Goal: Information Seeking & Learning: Learn about a topic

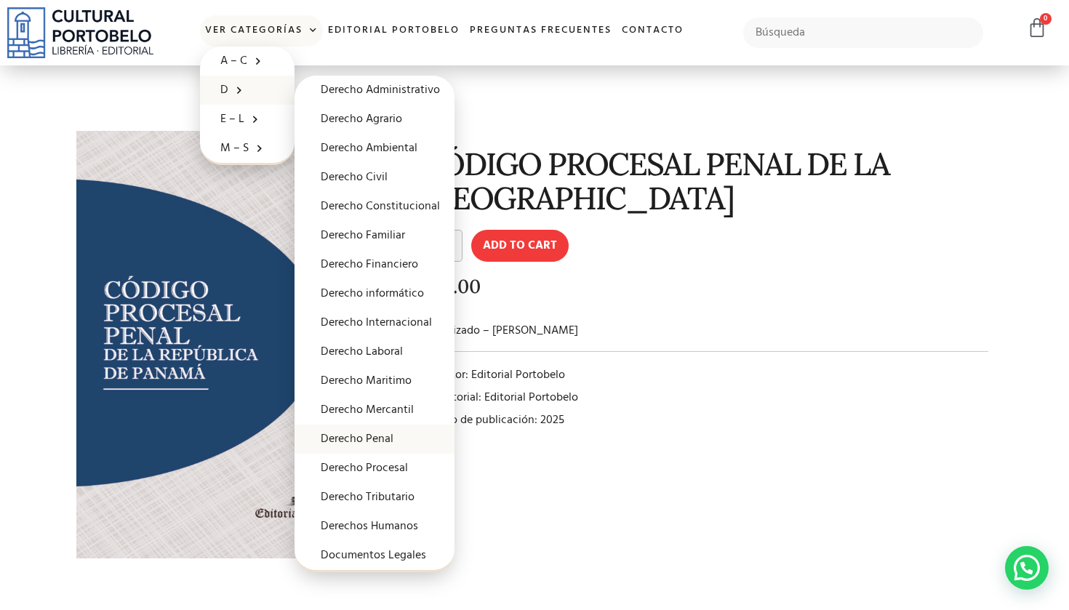
click at [388, 445] on link "Derecho Penal" at bounding box center [375, 439] width 160 height 29
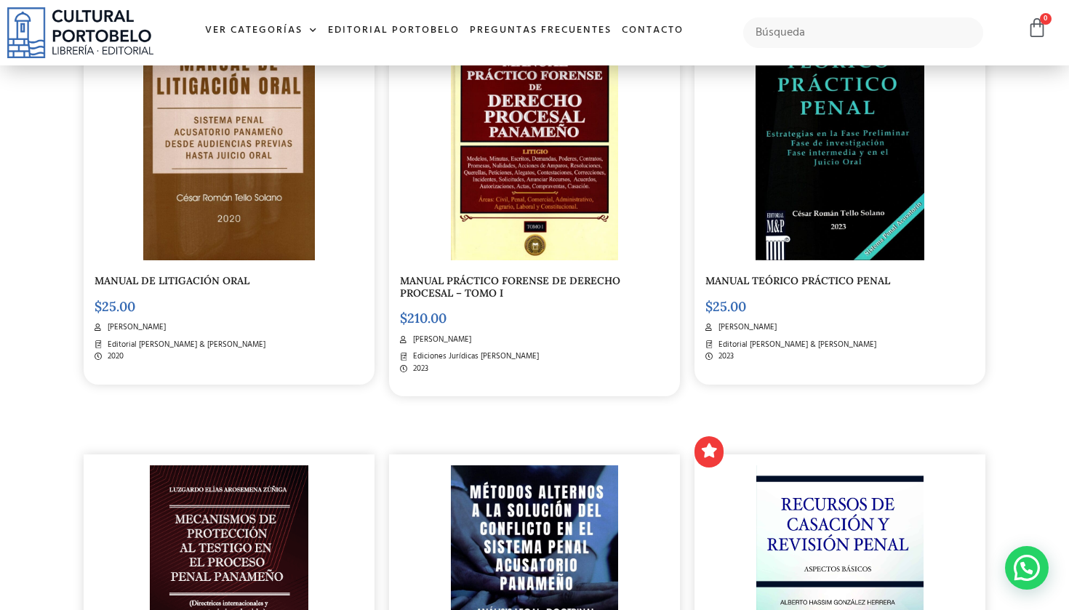
scroll to position [1176, 0]
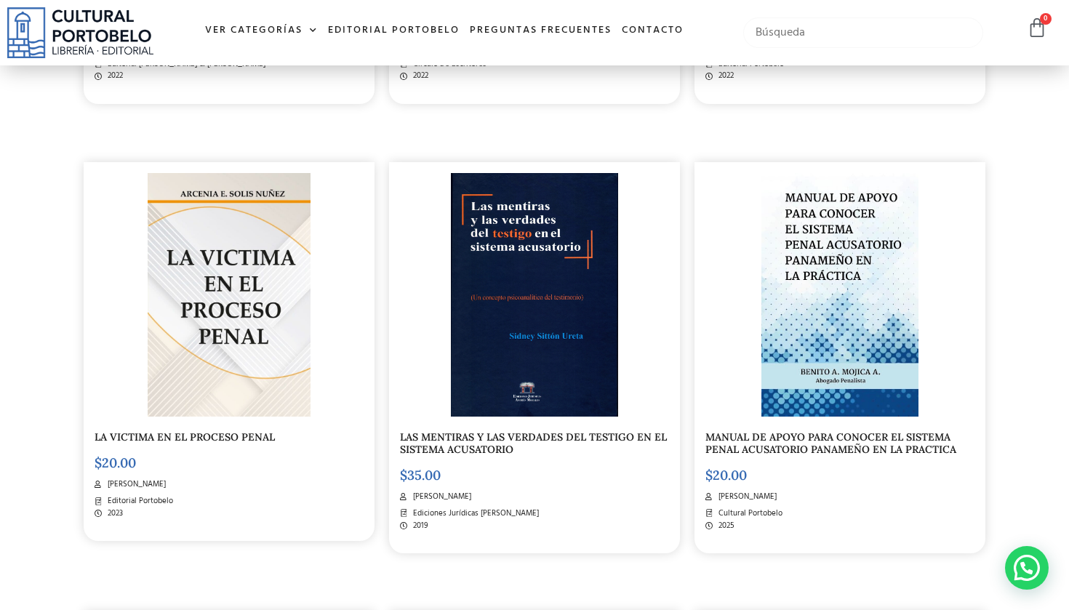
click at [783, 31] on input "text" at bounding box center [864, 32] width 240 height 31
type input "codigo"
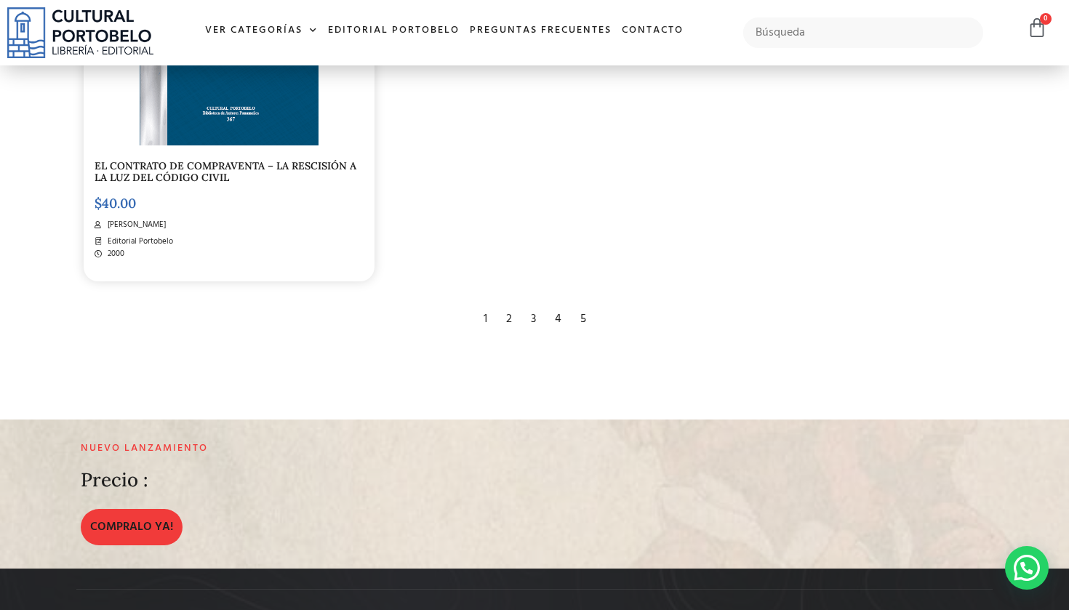
scroll to position [2789, 0]
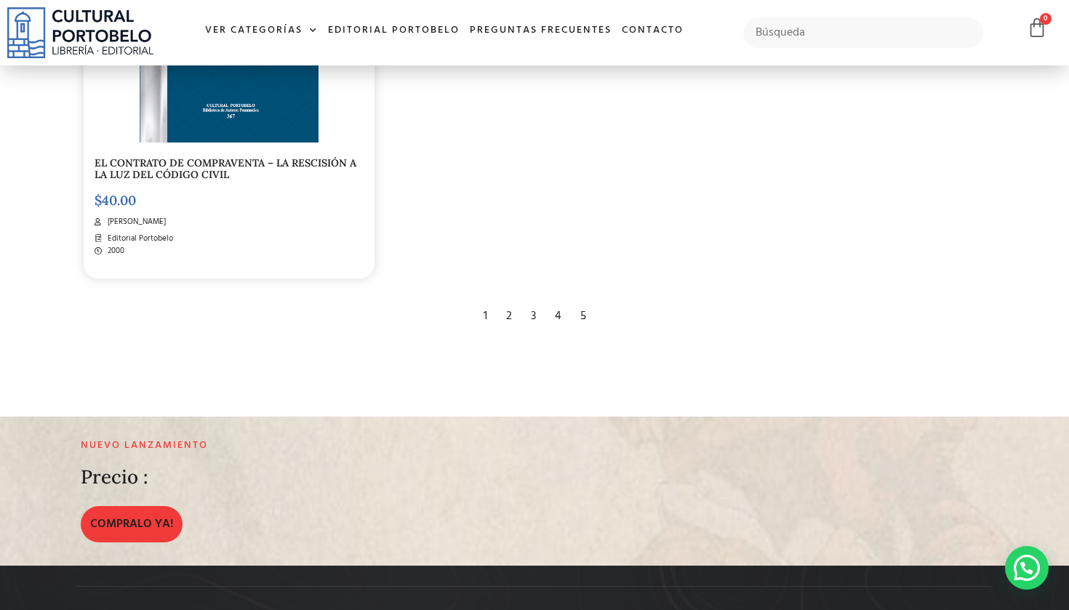
click at [517, 300] on div "2" at bounding box center [509, 316] width 20 height 32
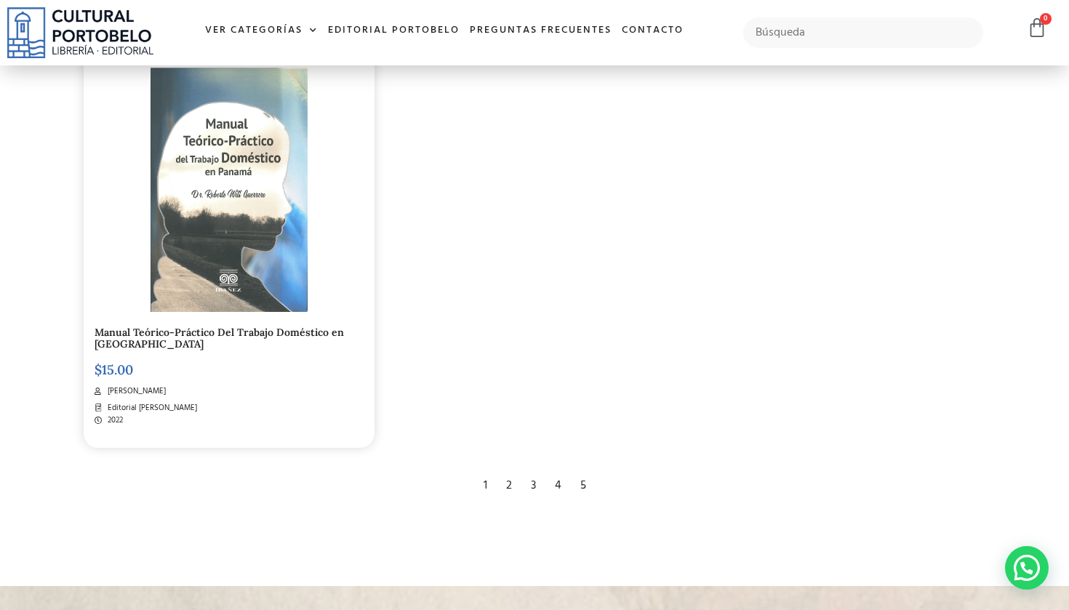
scroll to position [2618, 0]
click at [534, 471] on div "3" at bounding box center [534, 487] width 20 height 32
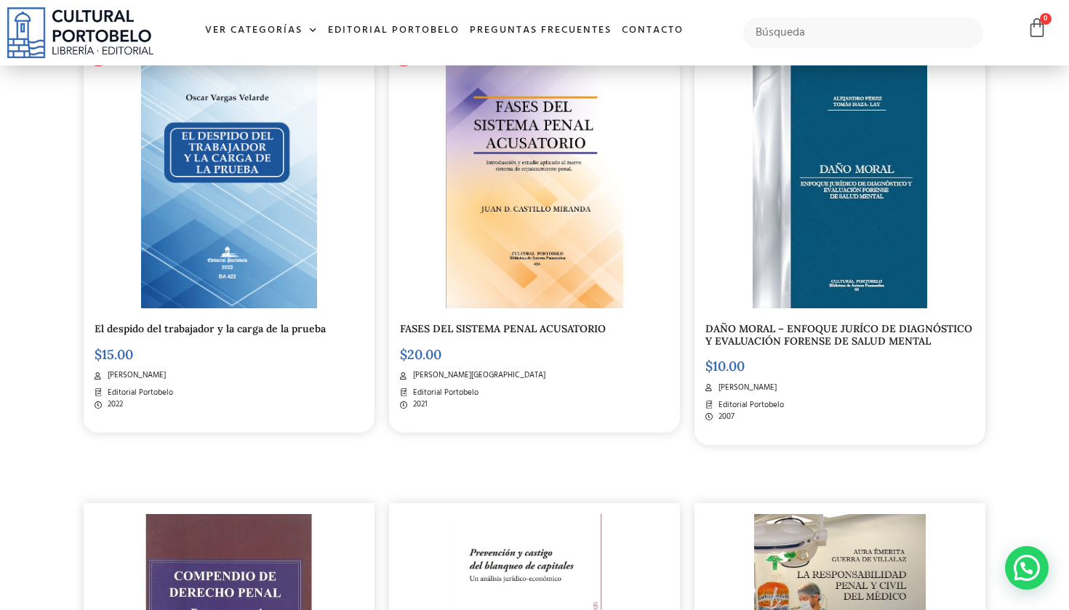
scroll to position [384, 0]
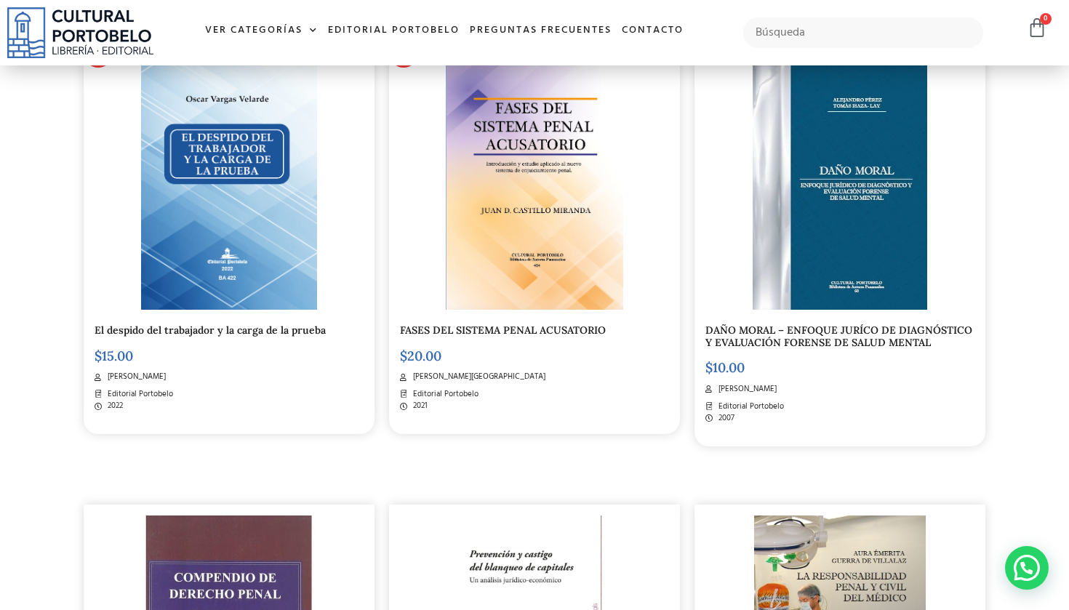
click at [551, 279] on img at bounding box center [534, 187] width 177 height 244
